Goal: Navigation & Orientation: Understand site structure

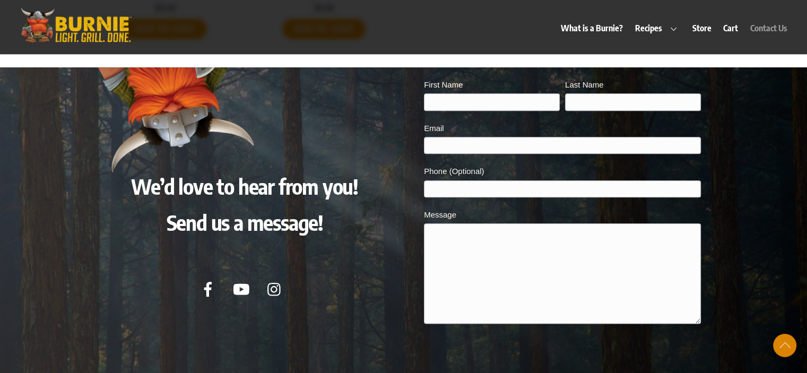
scroll to position [5240, 0]
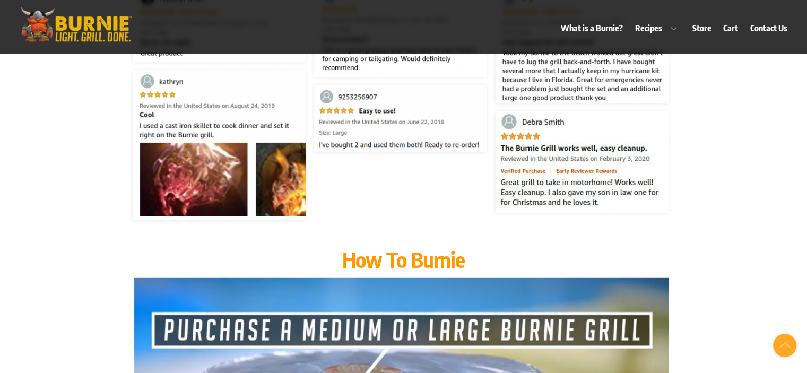
scroll to position [1961, 0]
